Goal: Transaction & Acquisition: Obtain resource

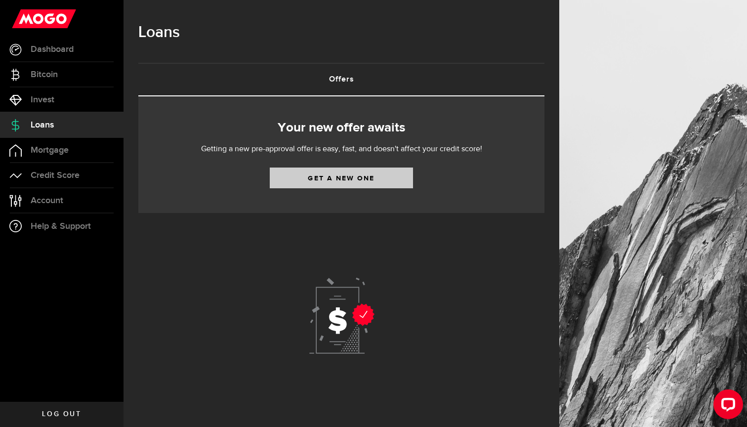
click at [288, 184] on link "Get a new one" at bounding box center [341, 177] width 143 height 21
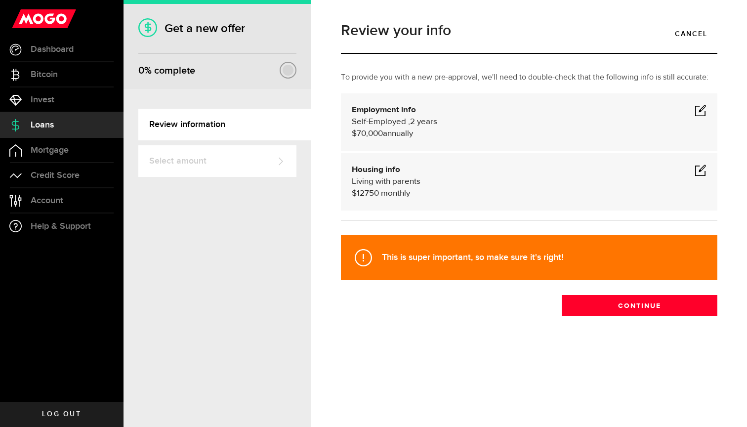
click at [393, 123] on span "Self-Employed ," at bounding box center [381, 122] width 58 height 8
click at [702, 114] on span at bounding box center [700, 110] width 12 height 12
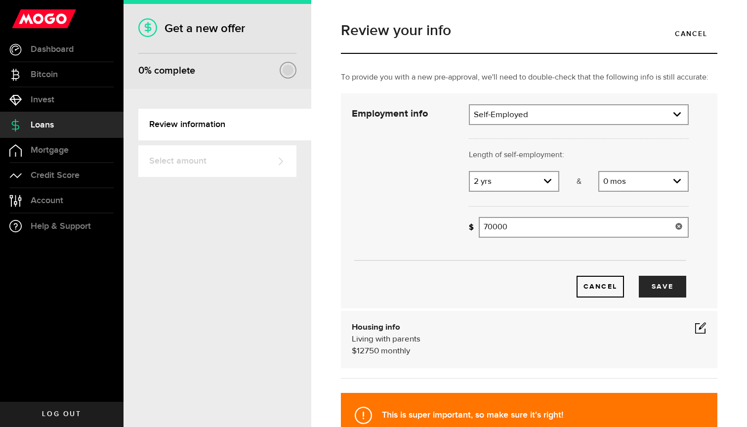
drag, startPoint x: 537, startPoint y: 223, endPoint x: 445, endPoint y: 223, distance: 92.3
click at [445, 223] on div "Employment info Employment type What's your employment situation like? [DEMOGRA…" at bounding box center [520, 200] width 352 height 193
type input "120,000"
click at [466, 259] on div "Cancel Save" at bounding box center [520, 271] width 366 height 52
click at [663, 291] on button "Save" at bounding box center [662, 287] width 47 height 22
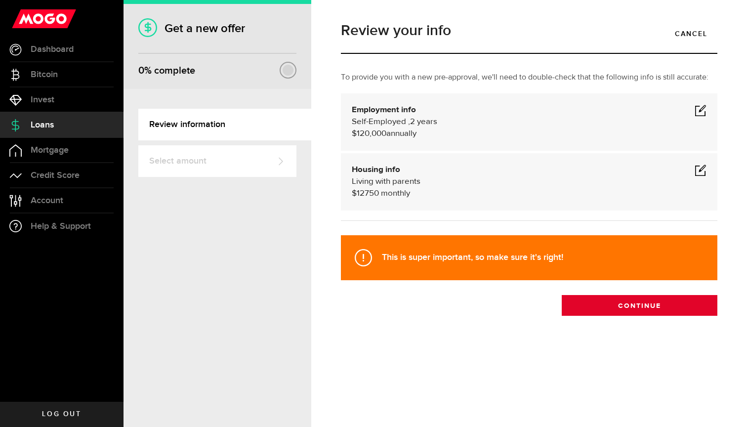
click at [664, 304] on button "Continue" at bounding box center [639, 305] width 156 height 21
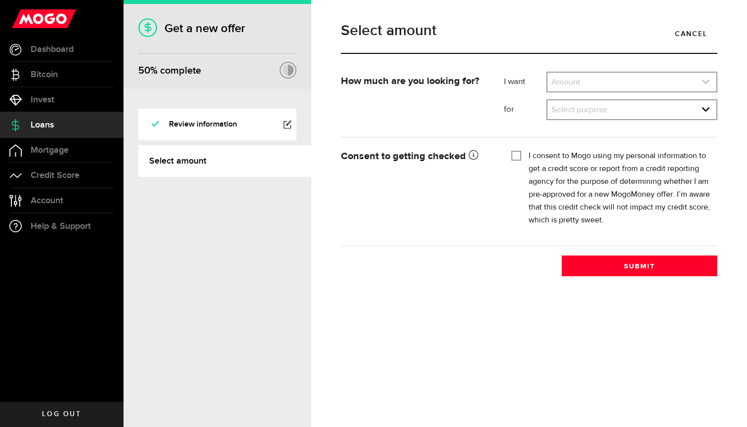
click at [619, 80] on link "expand select" at bounding box center [631, 82] width 169 height 19
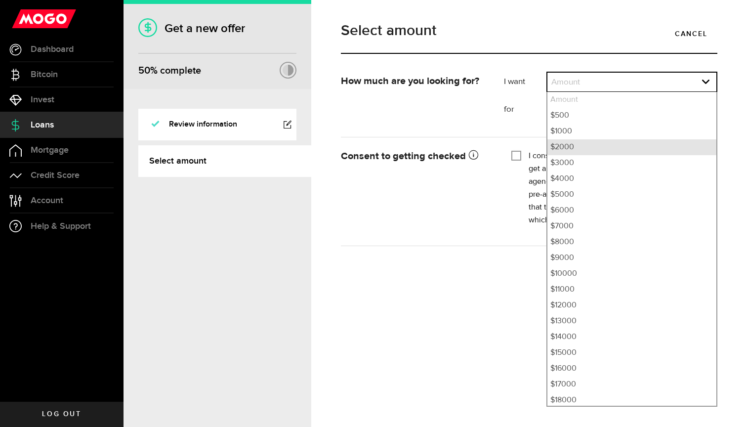
click at [614, 151] on li "$2000" at bounding box center [631, 147] width 169 height 16
select select "2000"
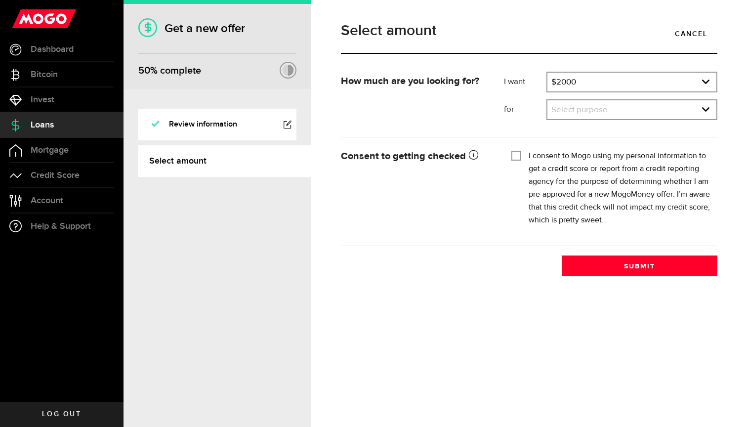
click at [564, 122] on div "I want Amount How much credit would you like? $2000 Amount $500 $1000 $2000 $30…" at bounding box center [610, 99] width 228 height 55
click at [565, 108] on link "expand select" at bounding box center [631, 109] width 169 height 19
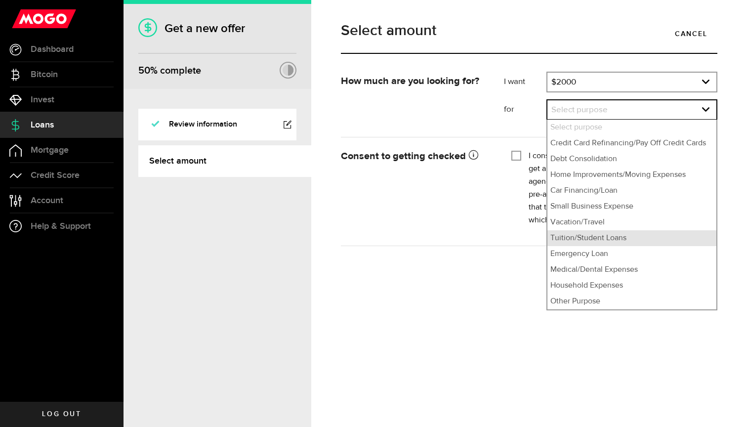
click at [586, 240] on li "Tuition/Student Loans" at bounding box center [631, 238] width 169 height 16
select select "Tuition/Student Loans"
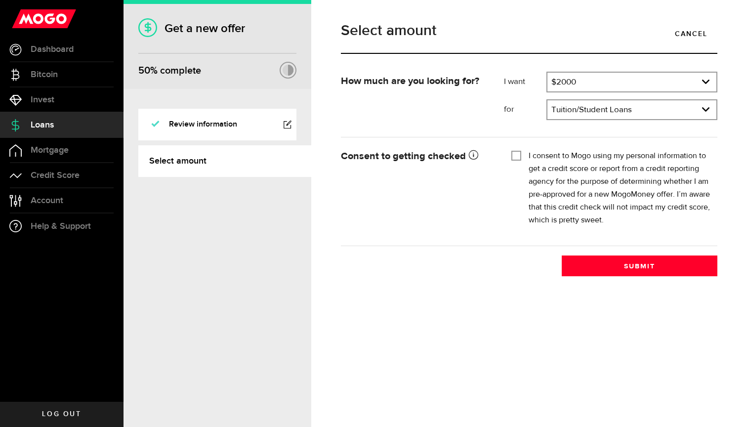
click at [518, 153] on input "I consent to Mogo using my personal information to get a credit score or report…" at bounding box center [516, 155] width 10 height 10
checkbox input "true"
click at [596, 266] on button "Submit" at bounding box center [639, 265] width 156 height 21
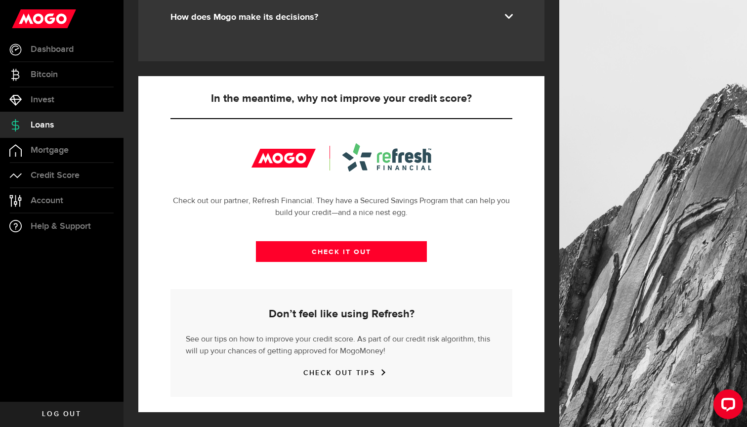
scroll to position [286, 0]
